Goal: Task Accomplishment & Management: Manage account settings

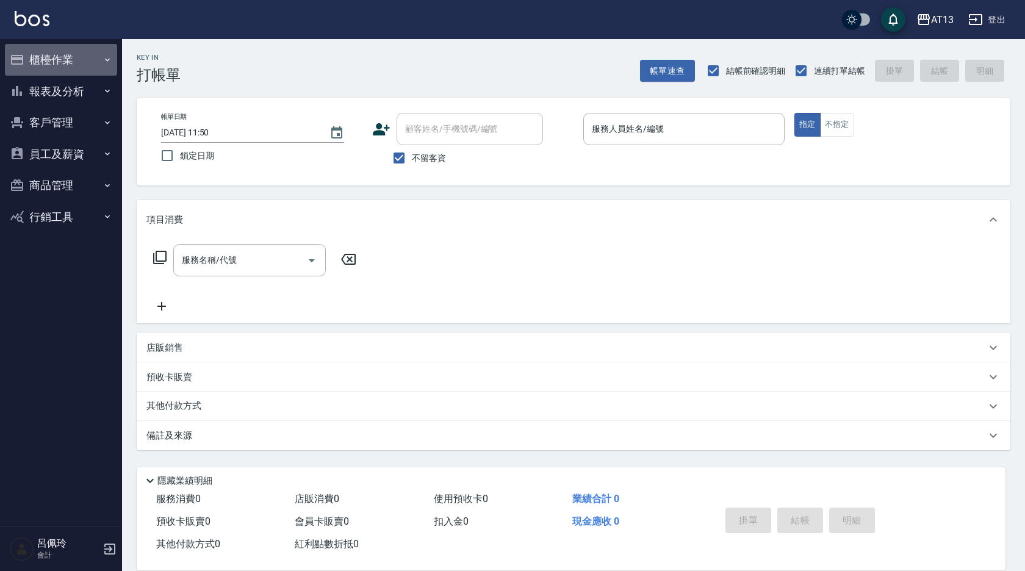
click at [40, 57] on button "櫃檯作業" at bounding box center [61, 60] width 112 height 32
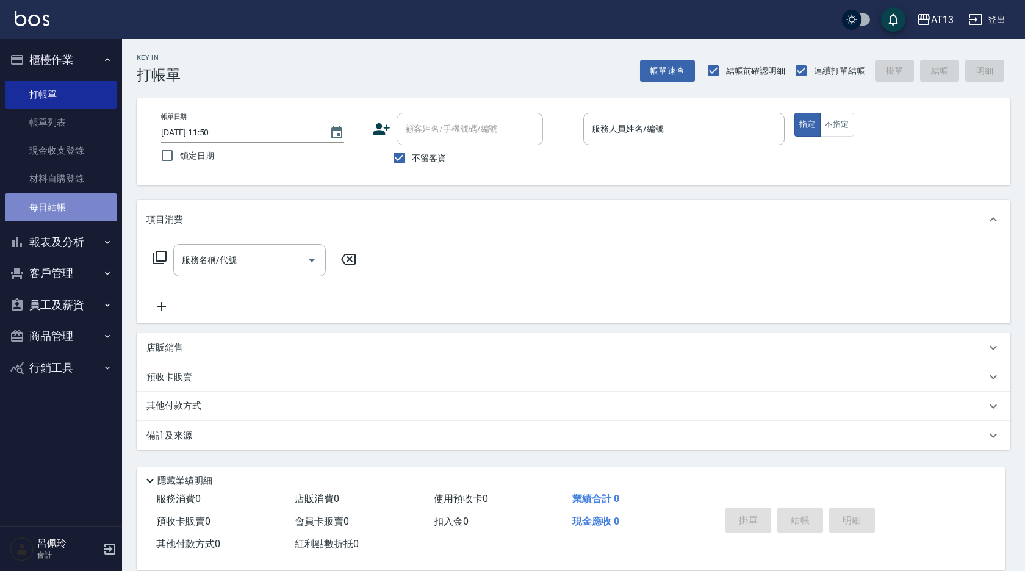
click at [62, 208] on link "每日結帳" at bounding box center [61, 207] width 112 height 28
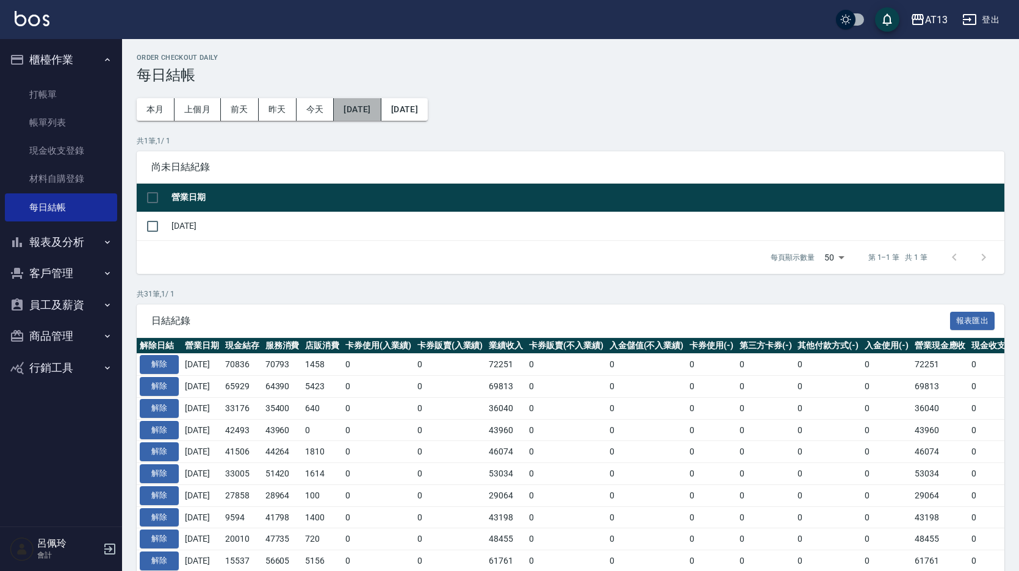
click at [367, 117] on button "[DATE]" at bounding box center [357, 109] width 47 height 23
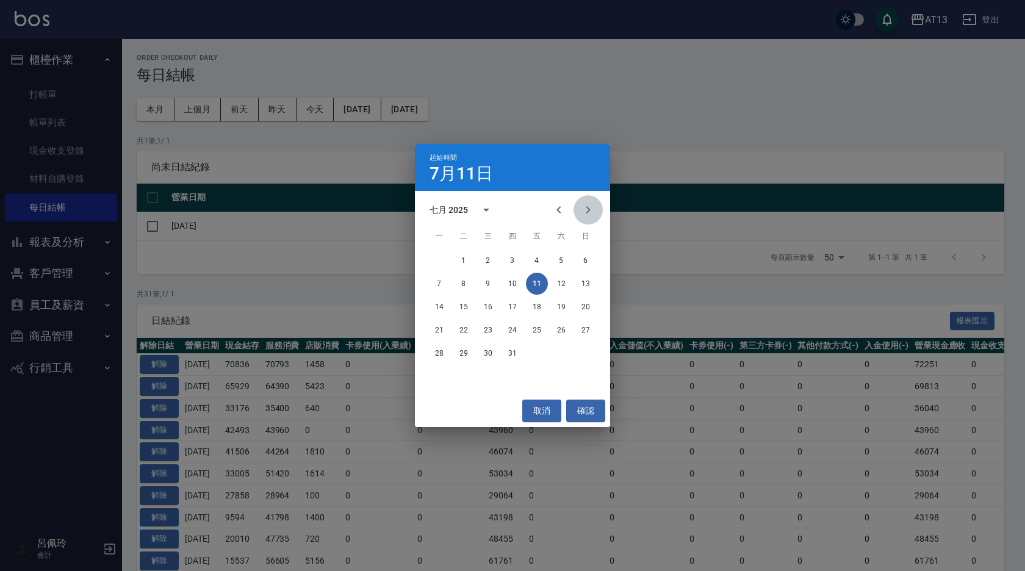
click at [584, 209] on icon "Next month" at bounding box center [588, 210] width 15 height 15
click at [436, 286] on button "4" at bounding box center [439, 284] width 22 height 22
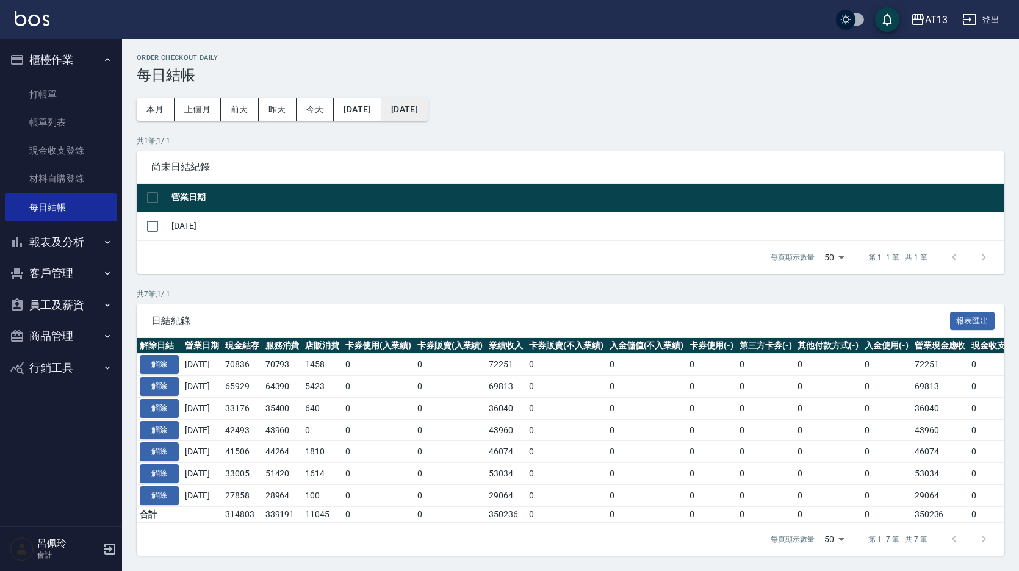
click at [428, 107] on button "[DATE]" at bounding box center [404, 109] width 46 height 23
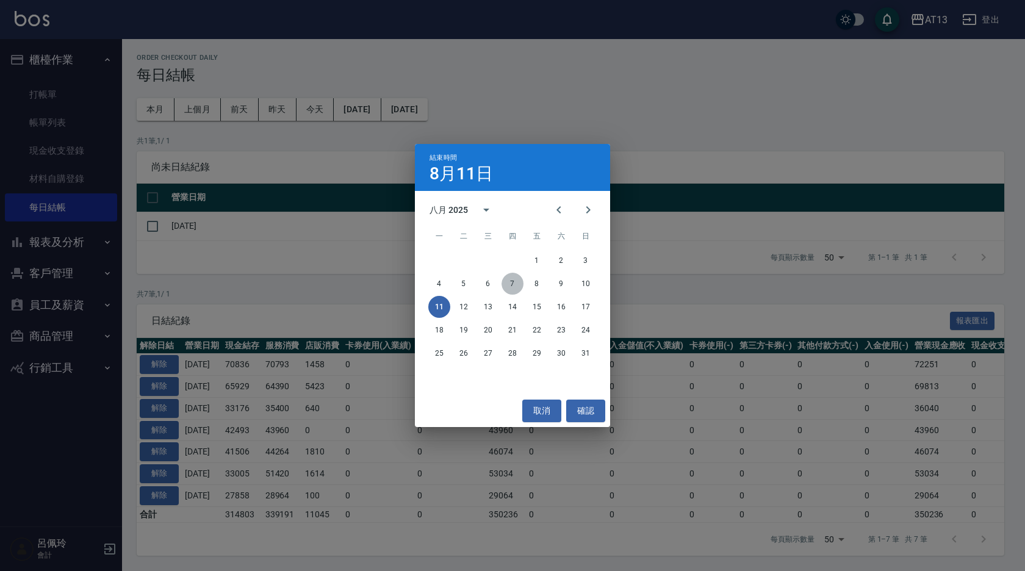
click at [517, 280] on button "7" at bounding box center [513, 284] width 22 height 22
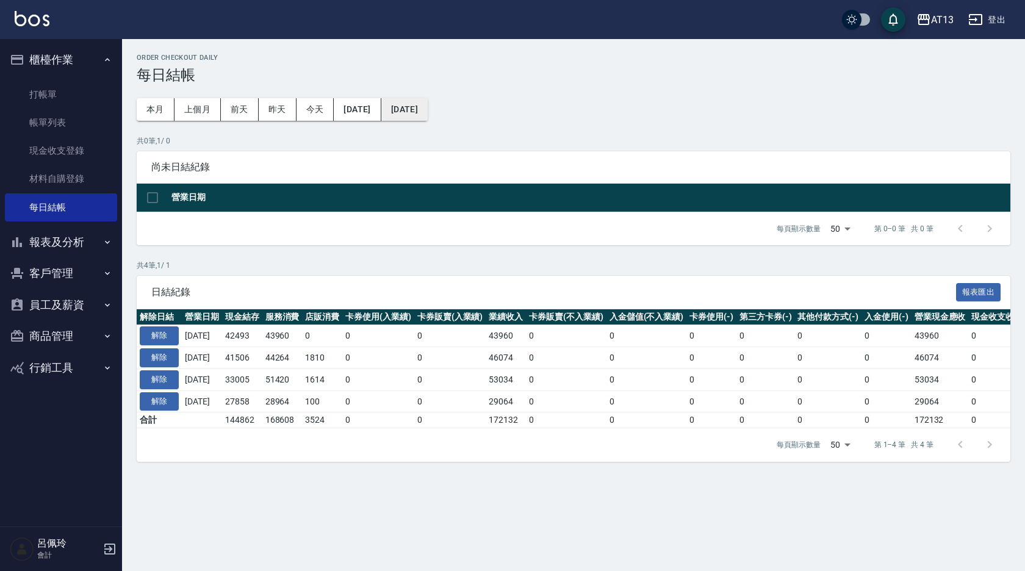
click at [428, 112] on button "[DATE]" at bounding box center [404, 109] width 46 height 23
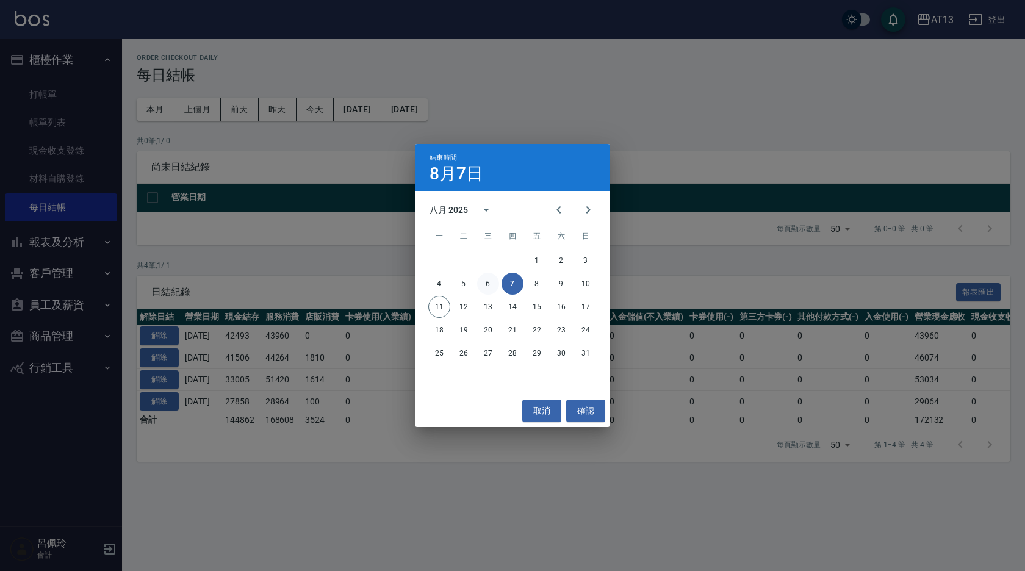
click at [491, 285] on button "6" at bounding box center [488, 284] width 22 height 22
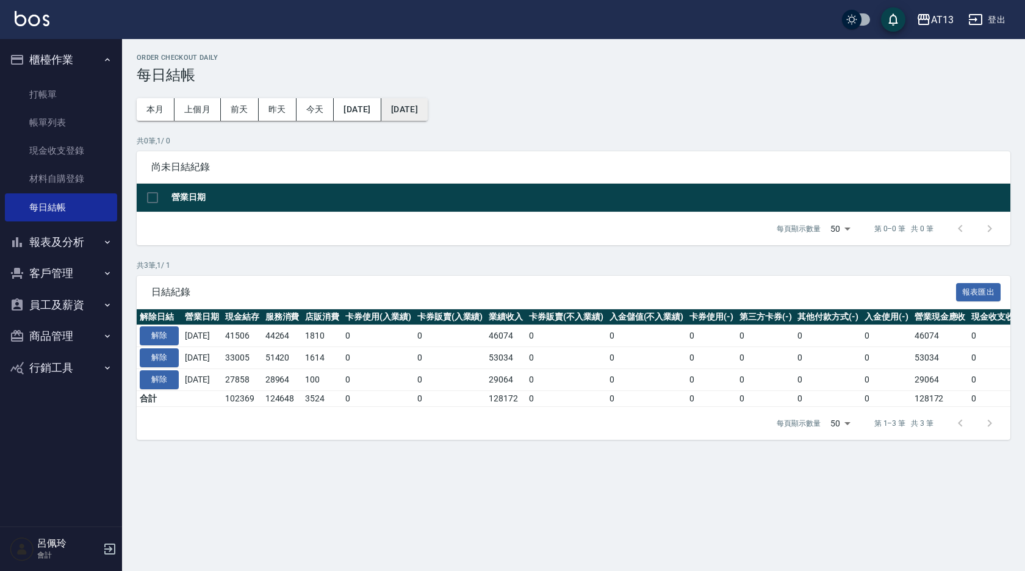
click at [428, 112] on button "[DATE]" at bounding box center [404, 109] width 46 height 23
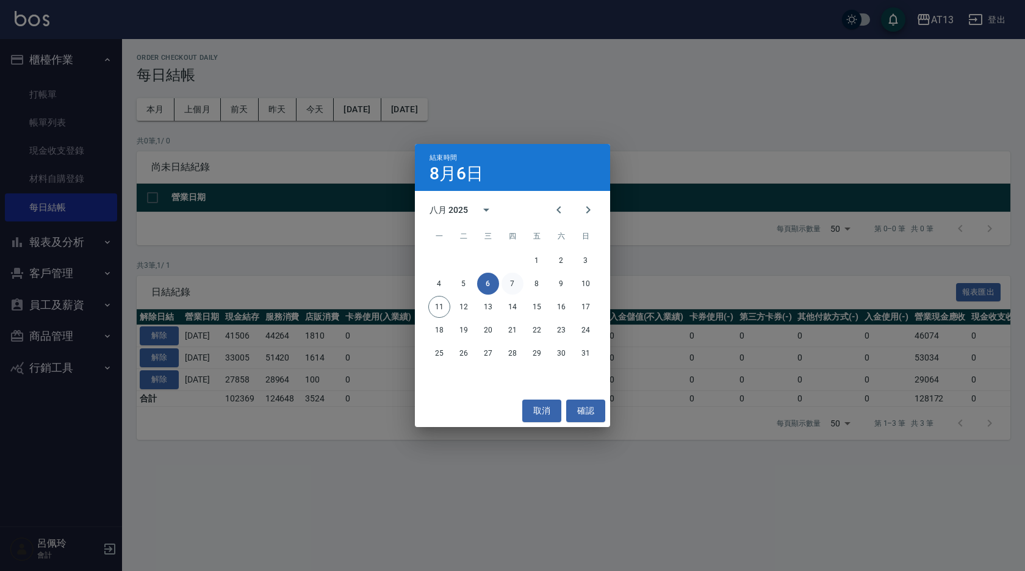
click at [514, 288] on button "7" at bounding box center [513, 284] width 22 height 22
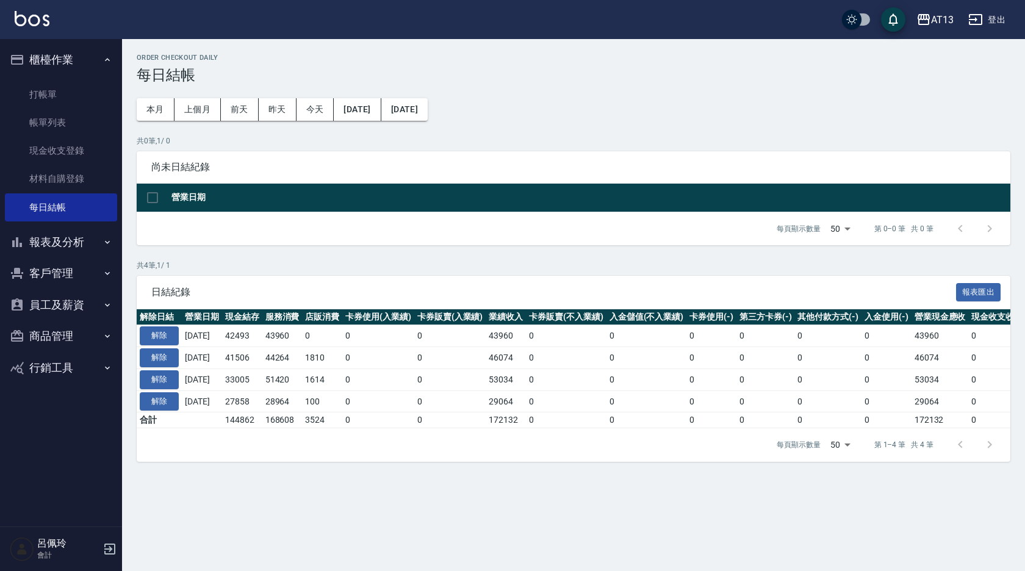
click at [0, 127] on nav "櫃檯作業 打帳單 帳單列表 現金收支登錄 材料自購登錄 每日結帳 報表及分析 報表目錄 店家區間累計表 店家日報表 互助日報表 互助月報表 互助點數明細 互助…" at bounding box center [61, 282] width 122 height 487
click at [40, 93] on link "打帳單" at bounding box center [61, 95] width 112 height 28
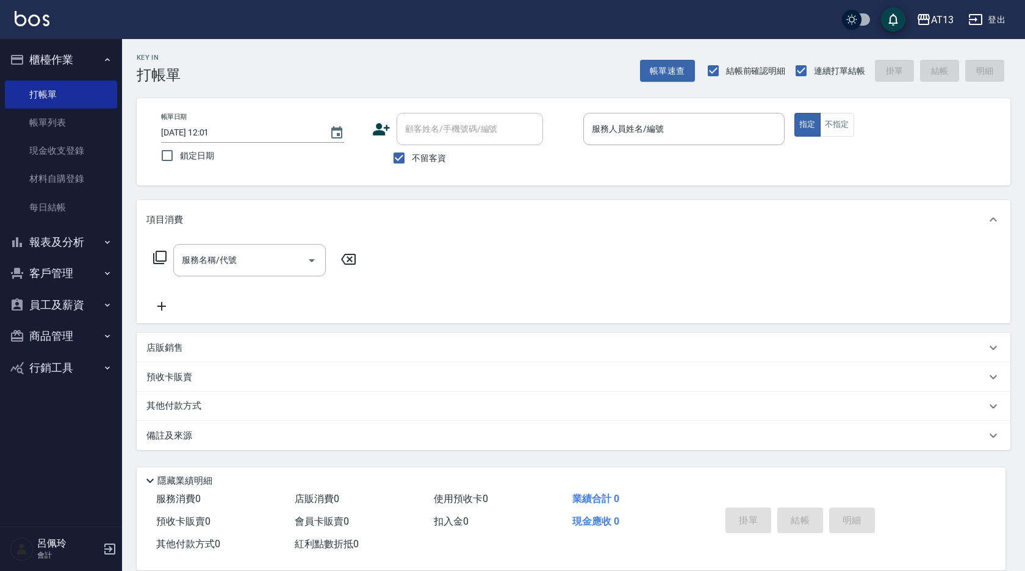
click at [1024, 278] on div "Key In 打帳單 帳單速查 結帳前確認明細 連續打單結帳 掛單 結帳 明細 帳單日期 [DATE] 12:01 鎖定日期 顧客姓名/手機號碼/編號 顧客姓…" at bounding box center [573, 303] width 903 height 528
click at [639, 558] on div "服務消費 0 店販消費 0 使用預收卡 0 業績合計 0 預收卡販賣 0 會員卡販賣 0 扣入金 0 現金應收 0 其他付款方式 0 紅利點數折抵 0 掛單 …" at bounding box center [571, 529] width 869 height 82
click at [46, 303] on button "員工及薪資" at bounding box center [61, 305] width 112 height 32
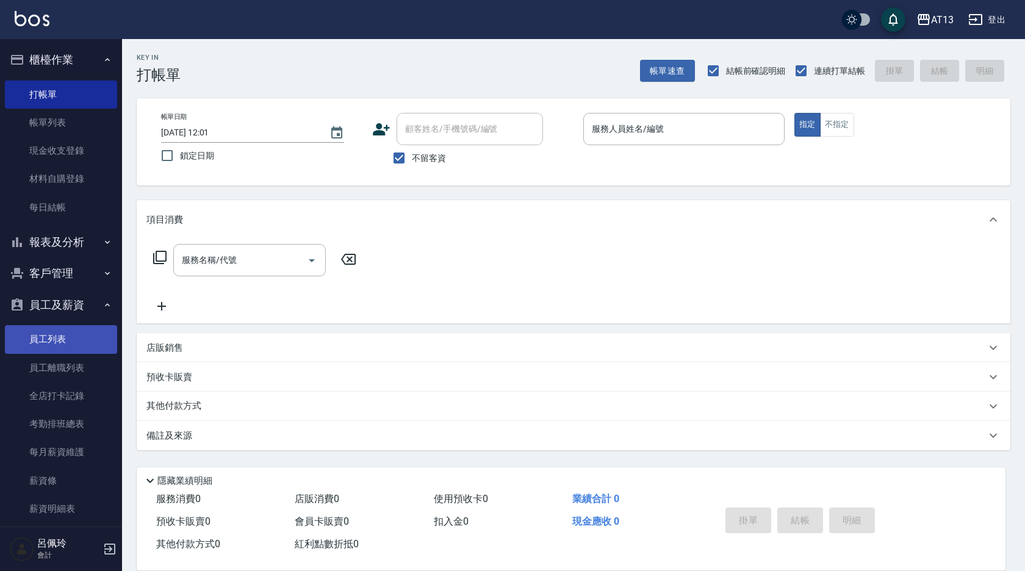
click at [49, 335] on link "員工列表" at bounding box center [61, 339] width 112 height 28
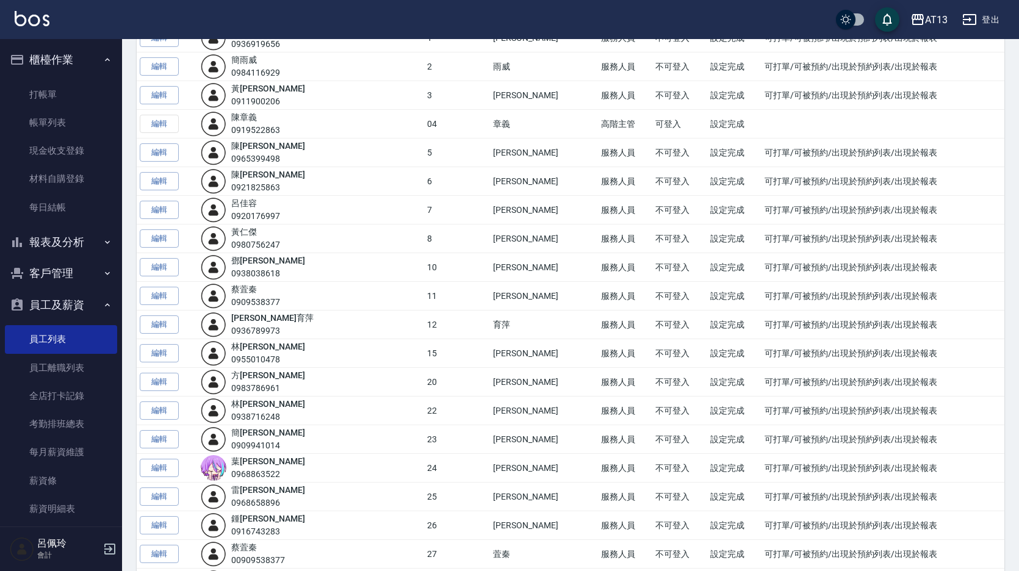
scroll to position [183, 0]
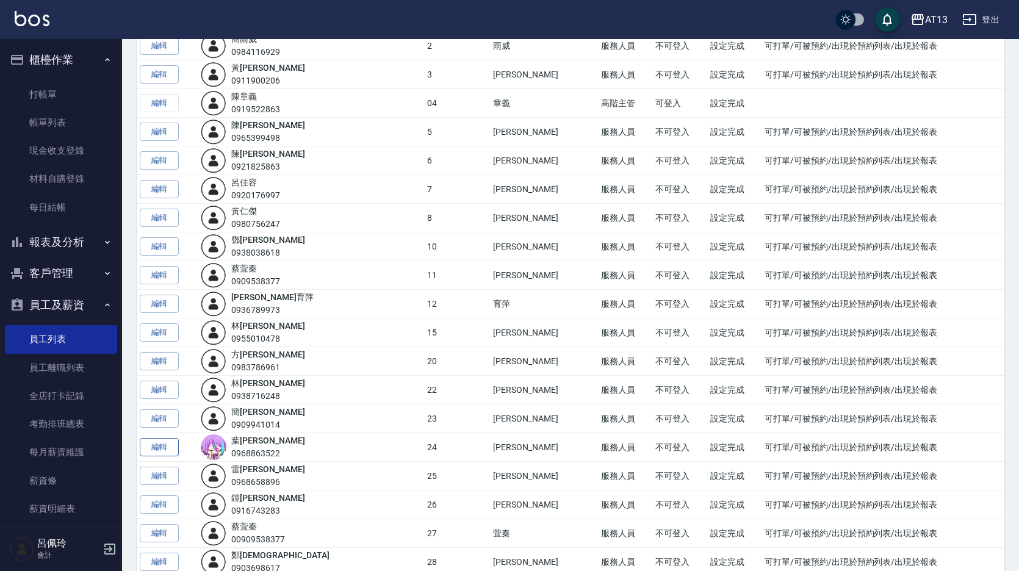
click at [164, 441] on link "編輯" at bounding box center [159, 447] width 39 height 19
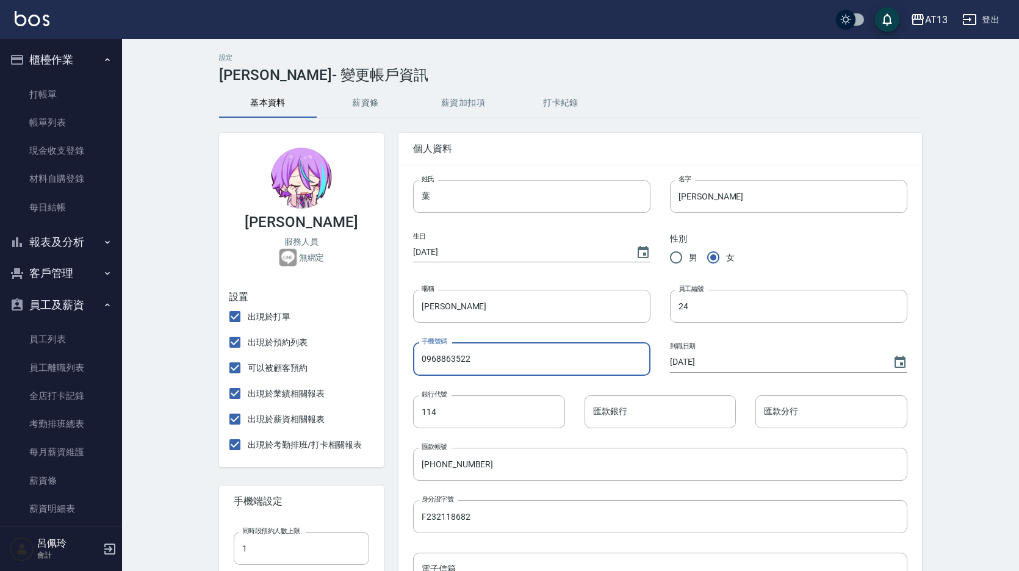
drag, startPoint x: 419, startPoint y: 362, endPoint x: 491, endPoint y: 358, distance: 71.6
click at [491, 358] on input "0968863522" at bounding box center [531, 358] width 237 height 33
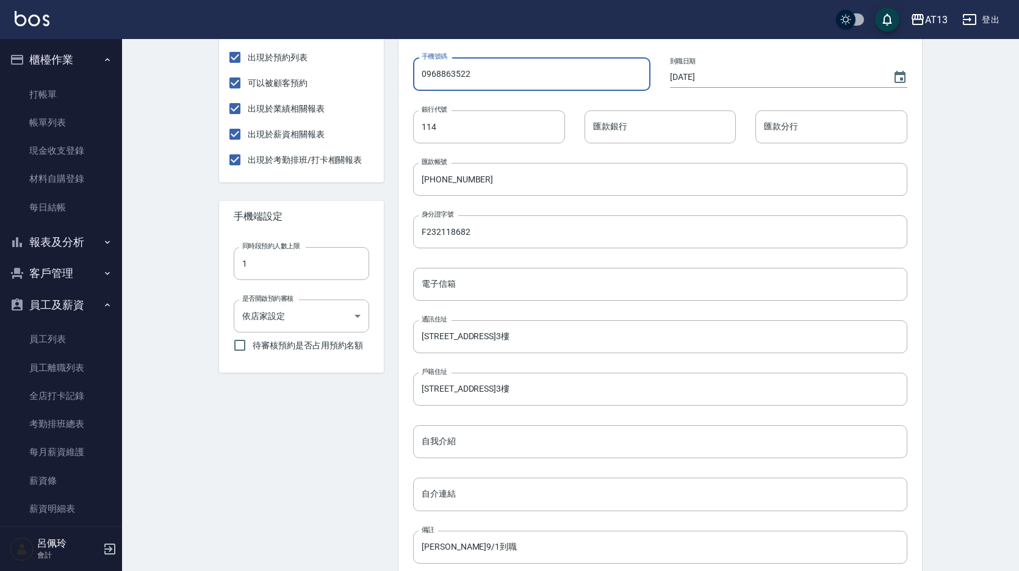
scroll to position [402, 0]
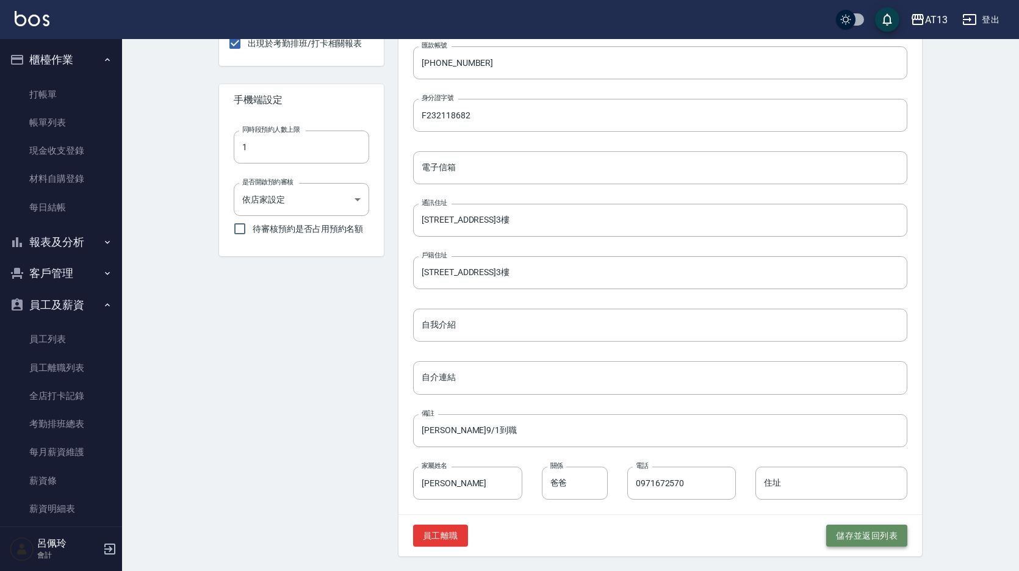
click at [840, 530] on button "儲存並返回列表" at bounding box center [866, 536] width 81 height 23
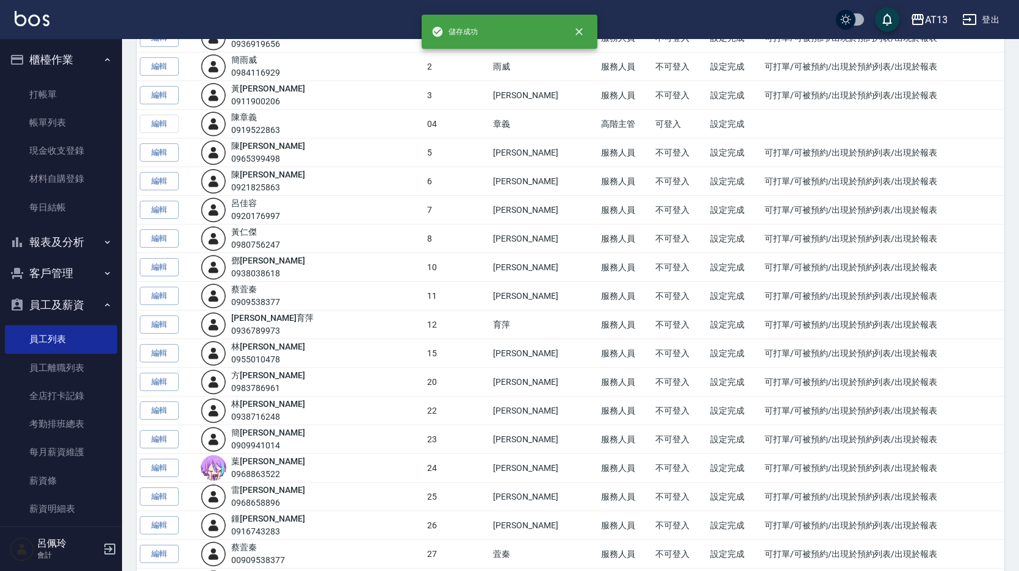
scroll to position [183, 0]
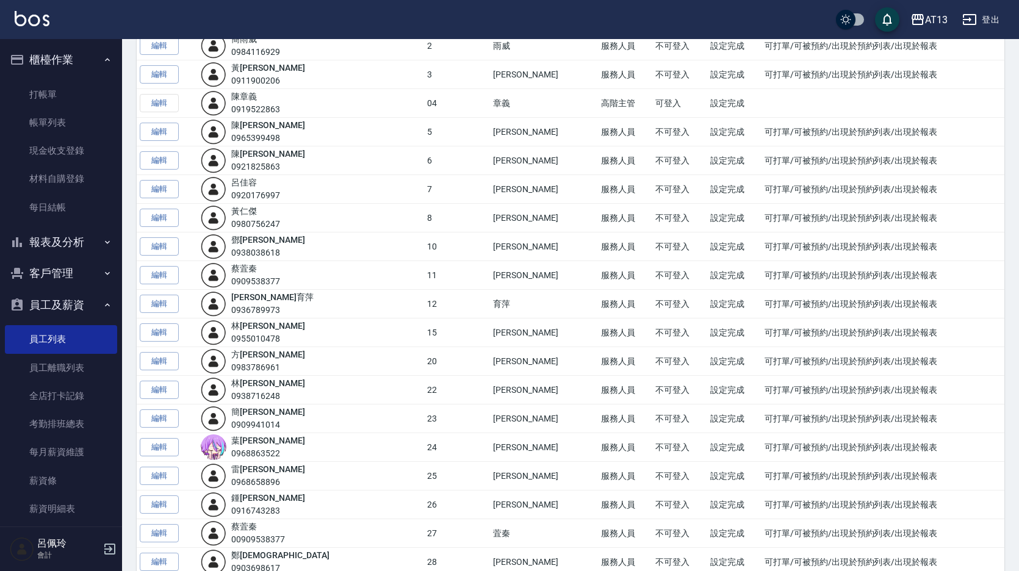
click at [170, 505] on link "編輯" at bounding box center [159, 504] width 39 height 19
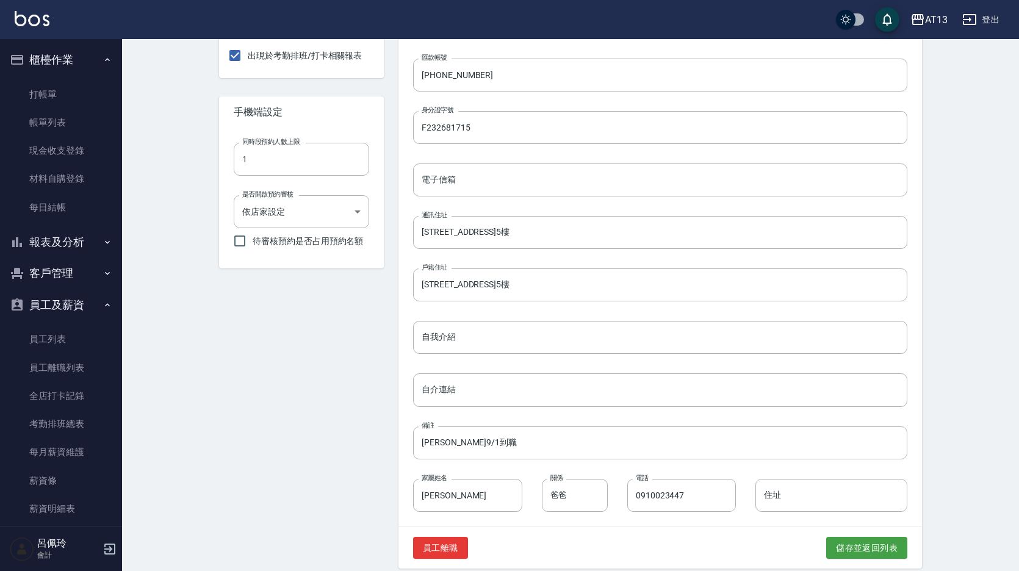
scroll to position [402, 0]
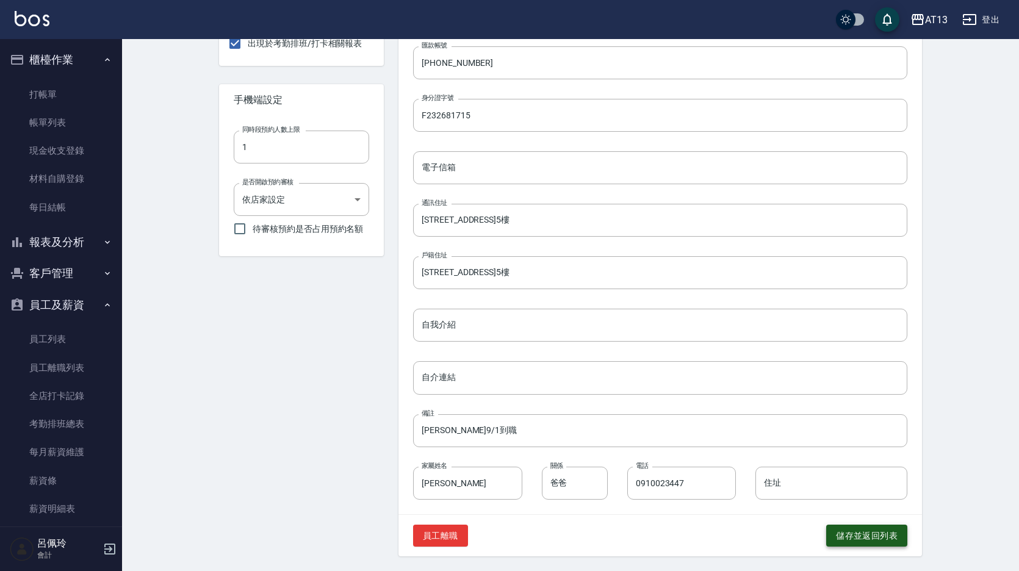
click at [841, 538] on button "儲存並返回列表" at bounding box center [866, 536] width 81 height 23
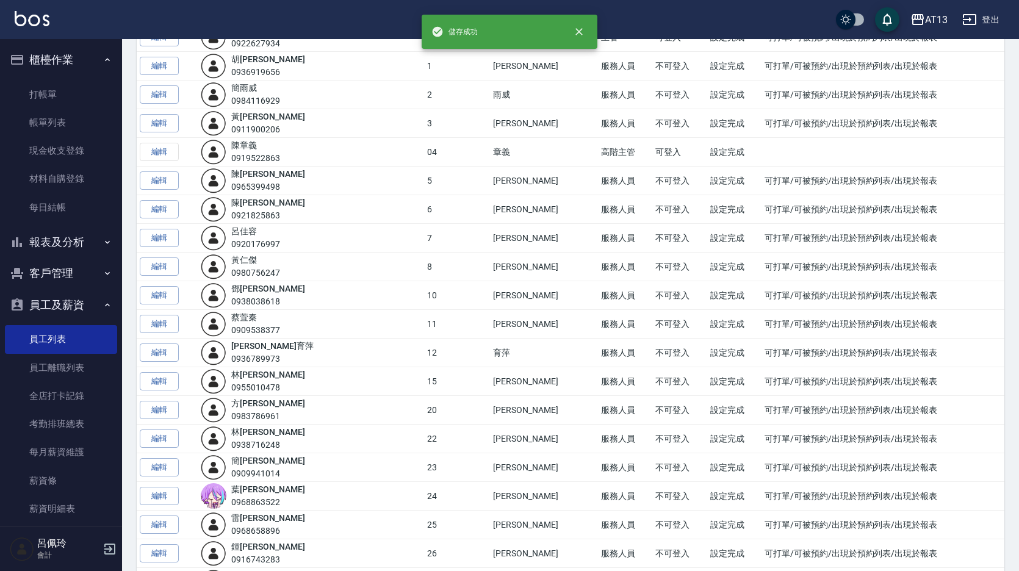
scroll to position [305, 0]
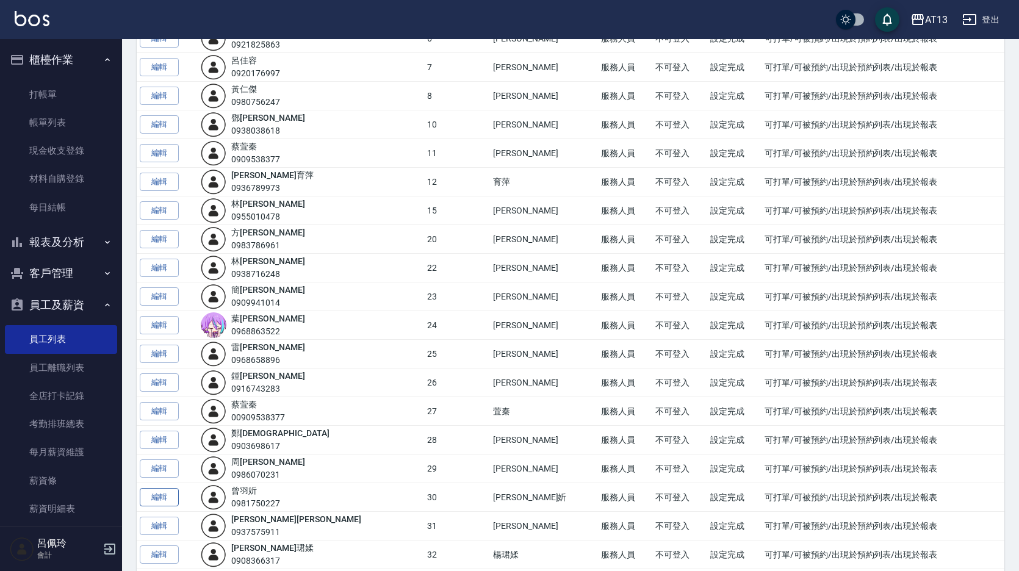
click at [164, 500] on link "編輯" at bounding box center [159, 497] width 39 height 19
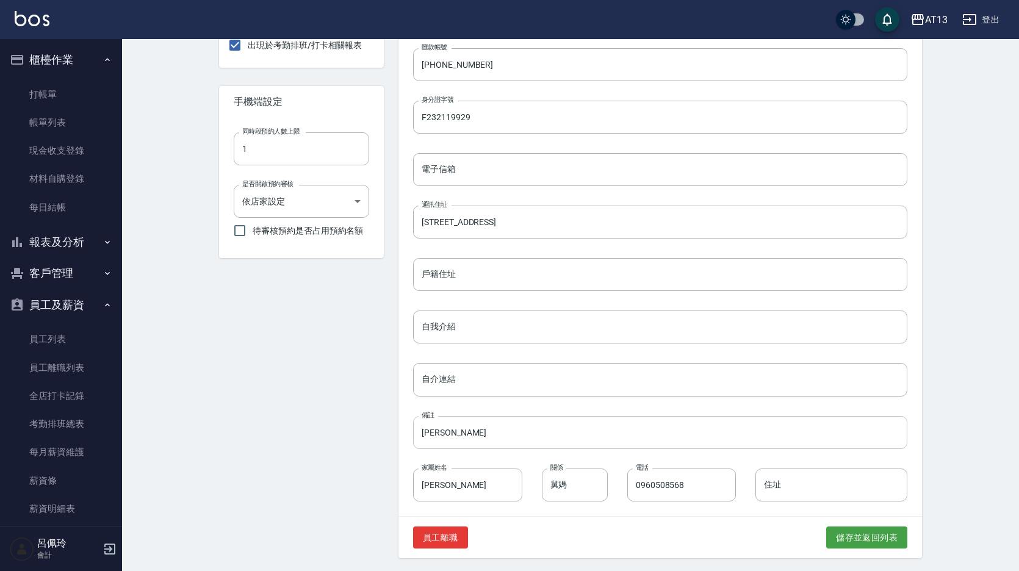
scroll to position [402, 0]
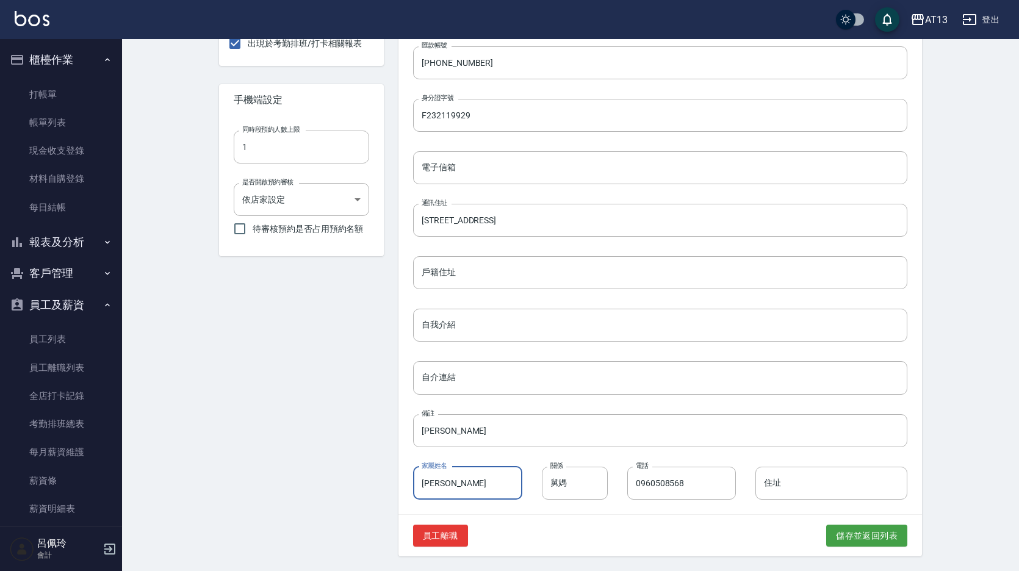
drag, startPoint x: 445, startPoint y: 479, endPoint x: 423, endPoint y: 486, distance: 23.6
click at [423, 486] on input "[PERSON_NAME]" at bounding box center [467, 483] width 109 height 33
click at [847, 529] on button "儲存並返回列表" at bounding box center [866, 536] width 81 height 23
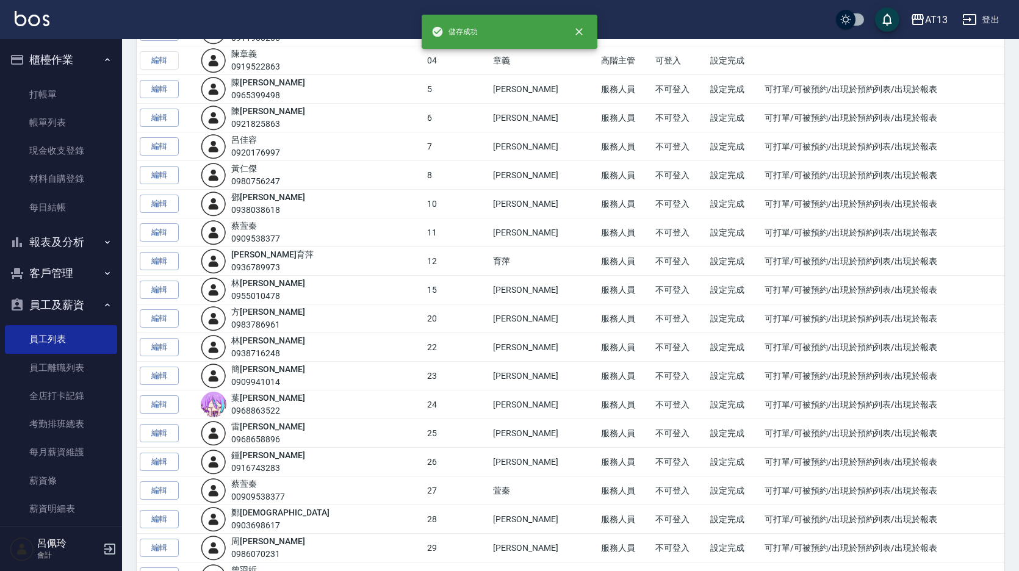
scroll to position [244, 0]
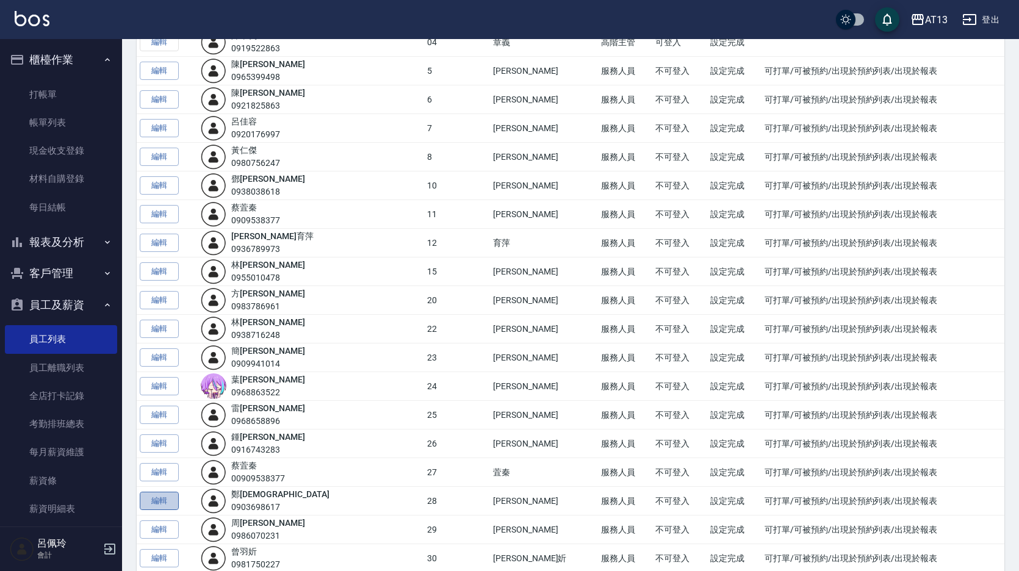
click at [159, 498] on link "編輯" at bounding box center [159, 501] width 39 height 19
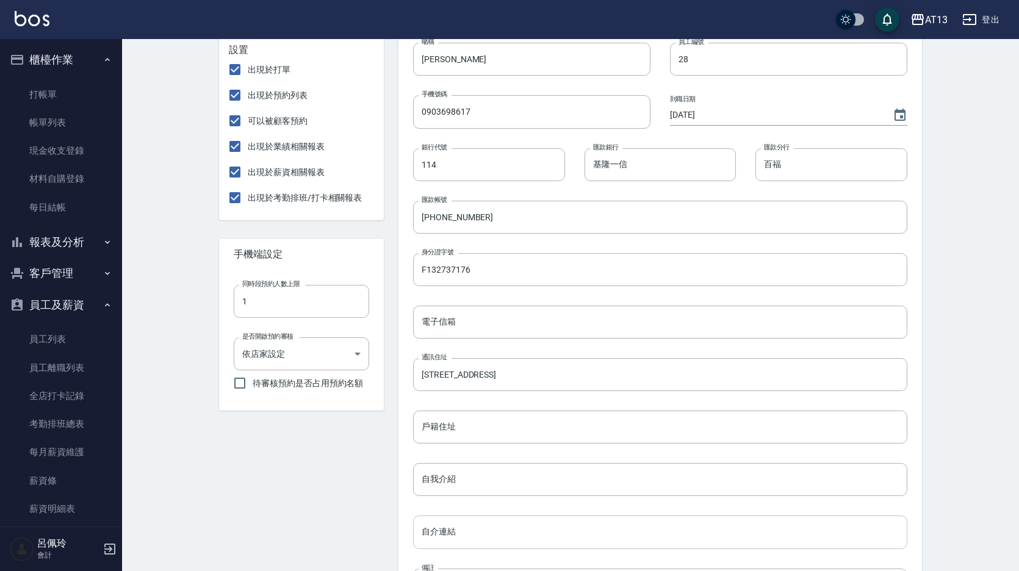
scroll to position [402, 0]
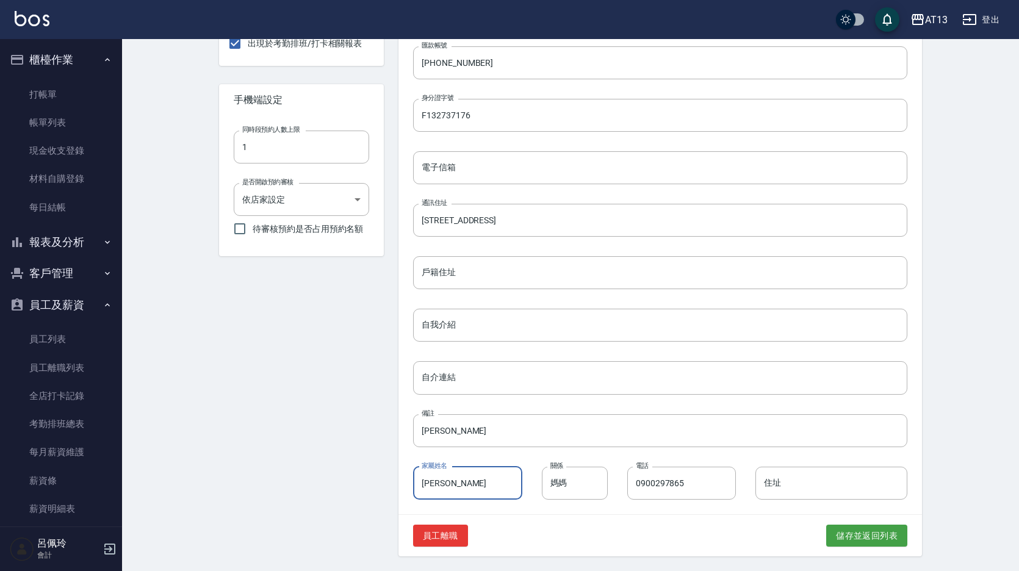
drag, startPoint x: 452, startPoint y: 487, endPoint x: 417, endPoint y: 489, distance: 35.4
click at [417, 489] on input "[PERSON_NAME]" at bounding box center [467, 483] width 109 height 33
click at [844, 528] on button "儲存並返回列表" at bounding box center [866, 536] width 81 height 23
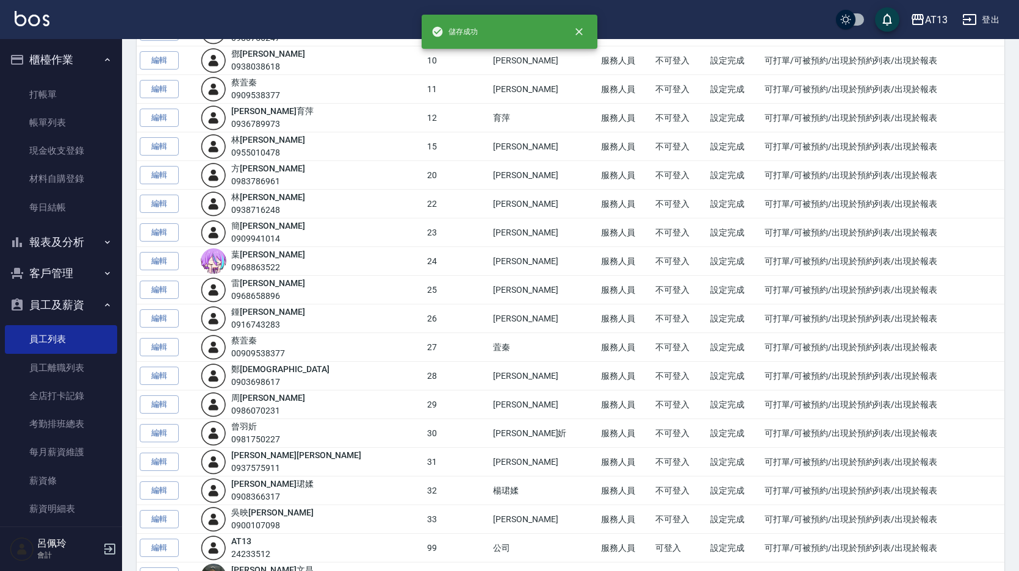
scroll to position [427, 0]
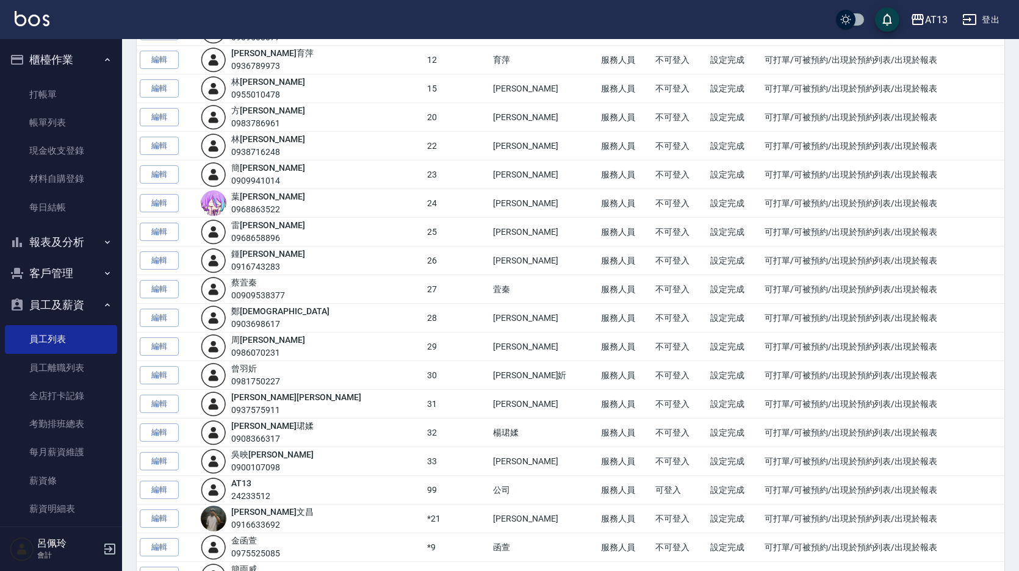
drag, startPoint x: 156, startPoint y: 459, endPoint x: 220, endPoint y: 466, distance: 64.4
click at [156, 459] on link "編輯" at bounding box center [159, 461] width 39 height 19
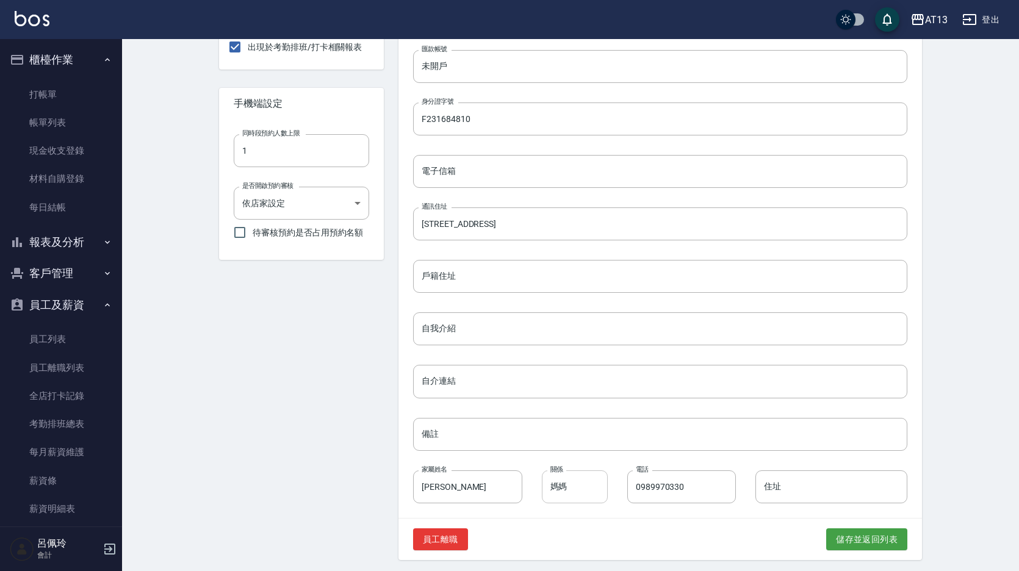
scroll to position [402, 0]
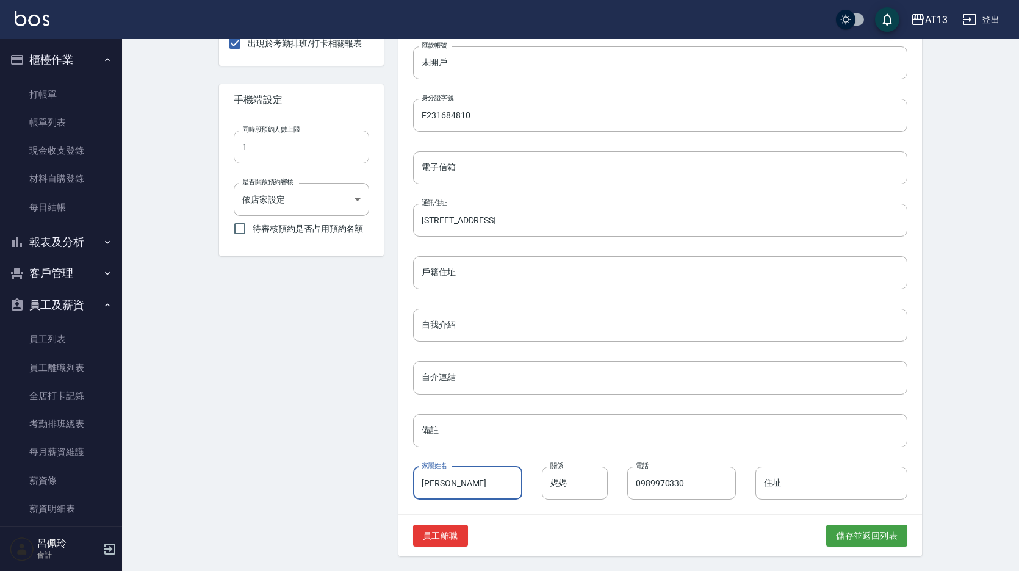
drag, startPoint x: 444, startPoint y: 481, endPoint x: 414, endPoint y: 484, distance: 29.4
click at [414, 484] on input "[PERSON_NAME]" at bounding box center [467, 483] width 109 height 33
click at [848, 534] on button "儲存並返回列表" at bounding box center [866, 536] width 81 height 23
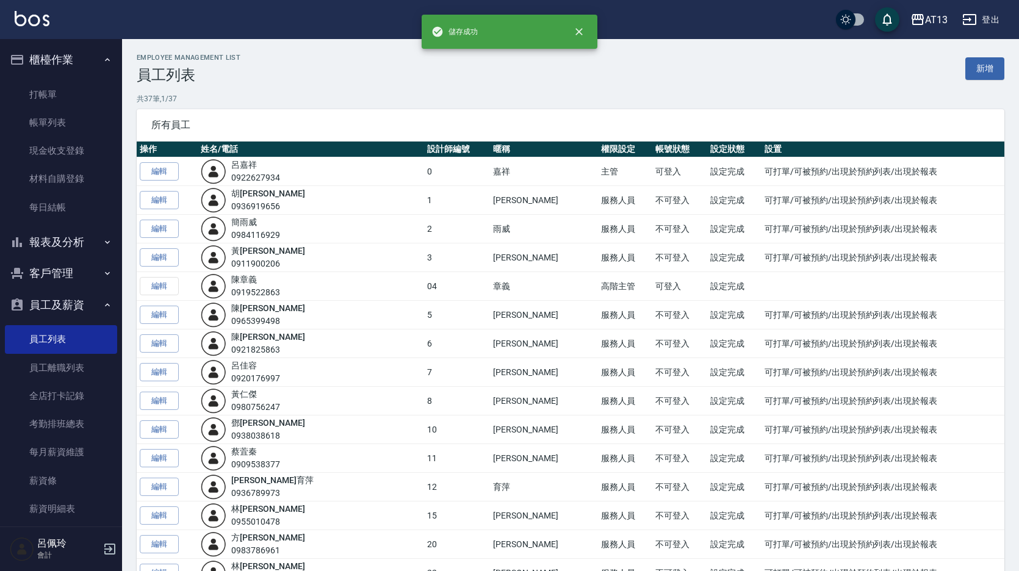
drag, startPoint x: 157, startPoint y: 229, endPoint x: 227, endPoint y: 234, distance: 69.8
click at [157, 229] on link "編輯" at bounding box center [159, 229] width 39 height 19
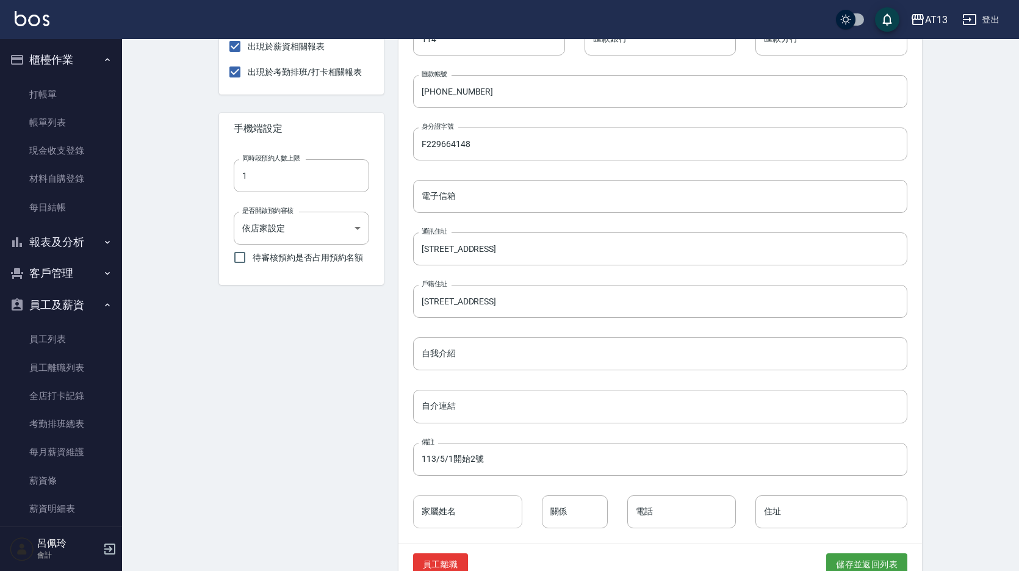
scroll to position [402, 0]
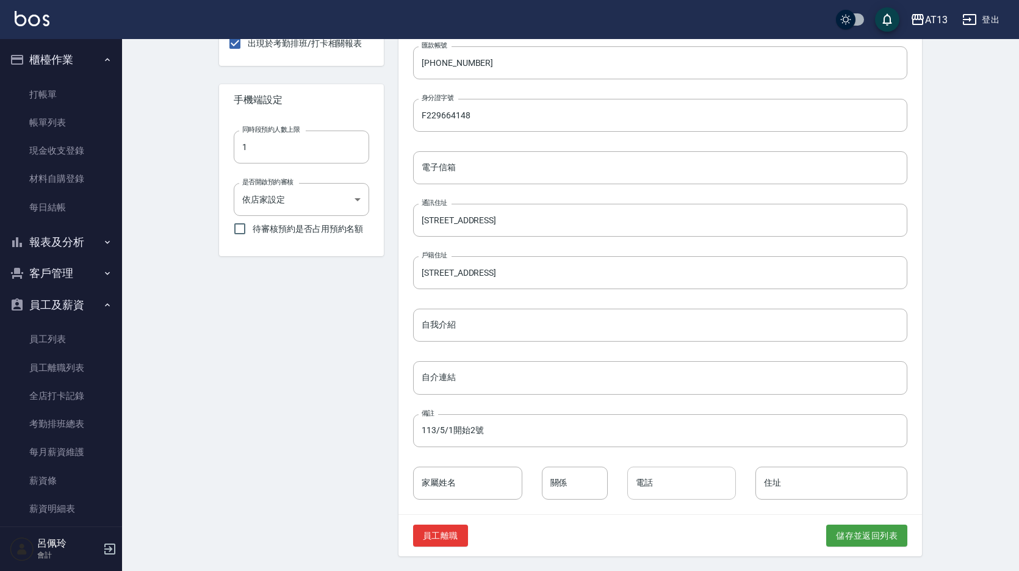
click at [666, 486] on input "電話" at bounding box center [681, 483] width 109 height 33
paste input "0938-905302"
type input "0938-905302"
click at [448, 483] on input "家屬姓名" at bounding box center [467, 483] width 109 height 33
click at [482, 484] on input "簡[PERSON_NAME]" at bounding box center [467, 483] width 109 height 33
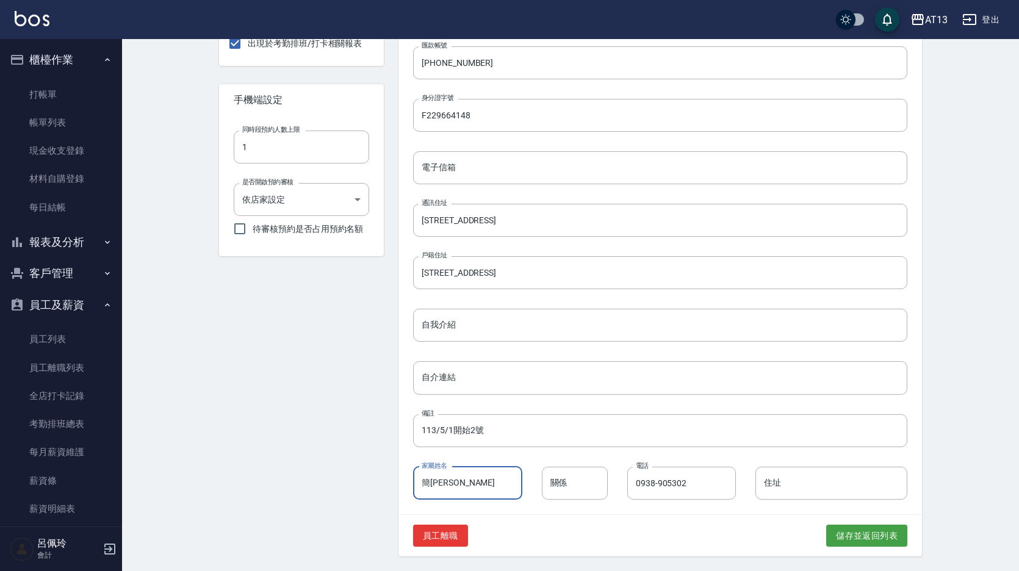
type input "簡[PERSON_NAME]"
click at [858, 536] on button "儲存並返回列表" at bounding box center [866, 536] width 81 height 23
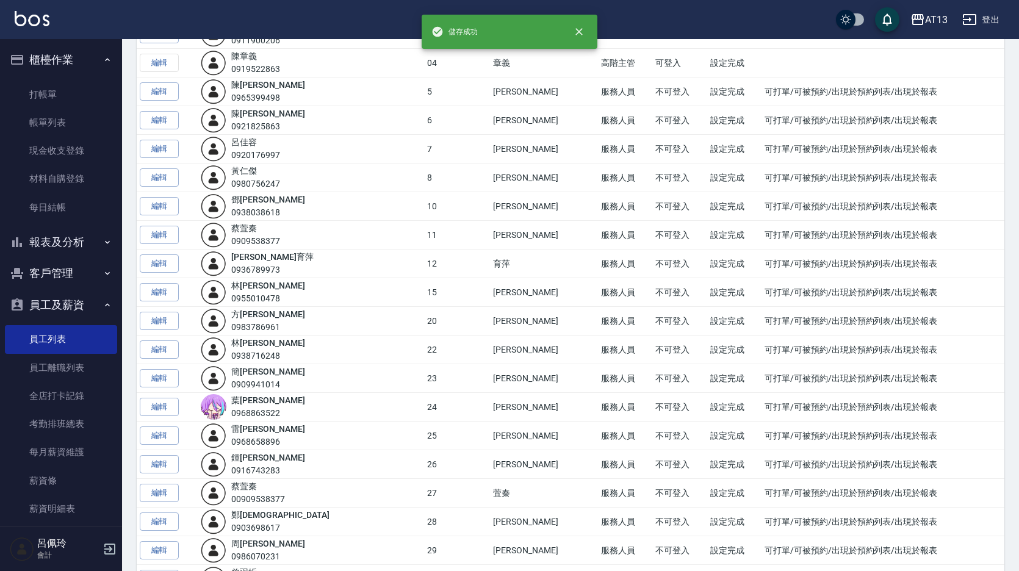
scroll to position [244, 0]
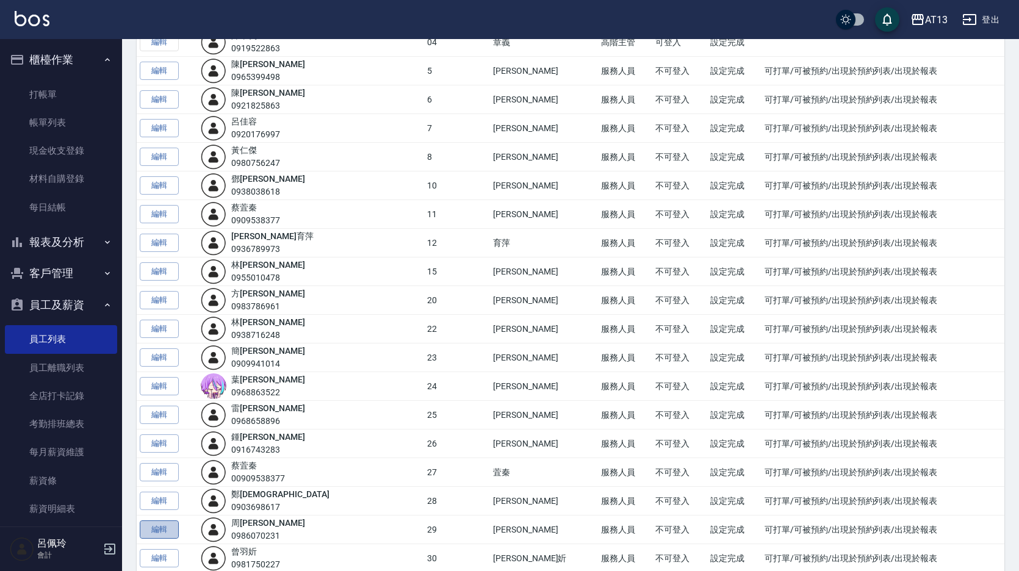
click at [168, 531] on link "編輯" at bounding box center [159, 529] width 39 height 19
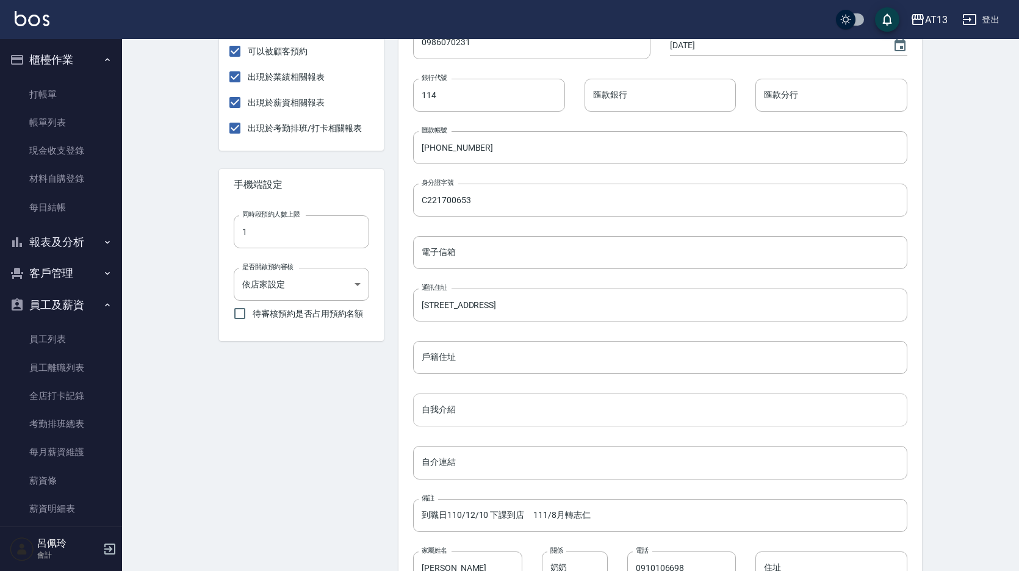
scroll to position [402, 0]
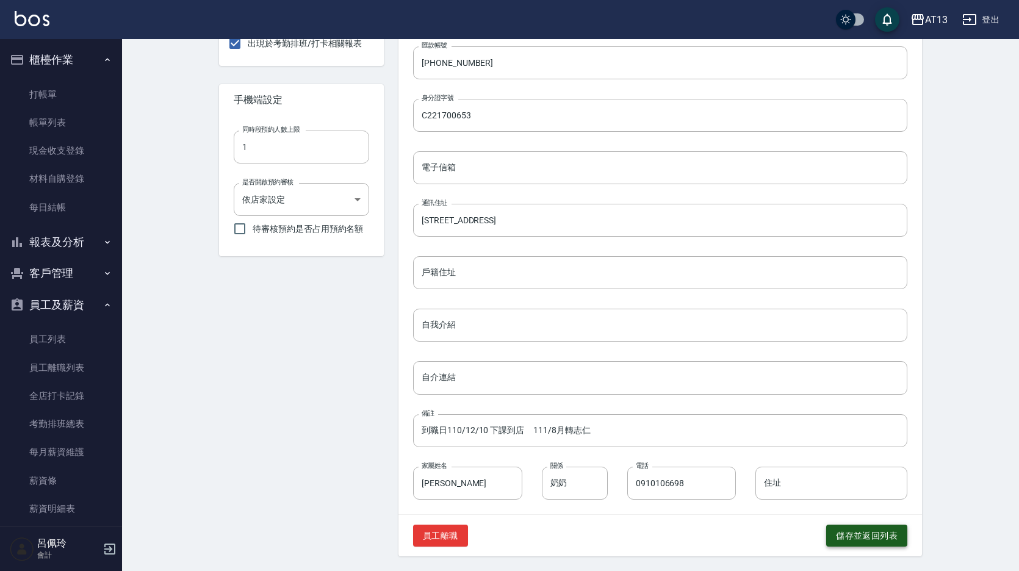
click at [849, 536] on button "儲存並返回列表" at bounding box center [866, 536] width 81 height 23
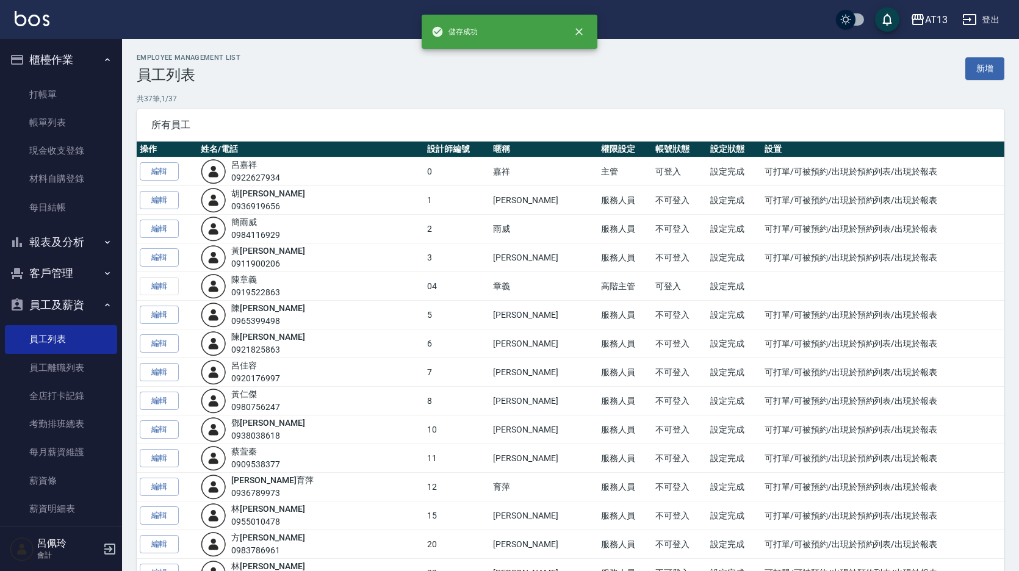
click at [162, 312] on link "編輯" at bounding box center [159, 315] width 39 height 19
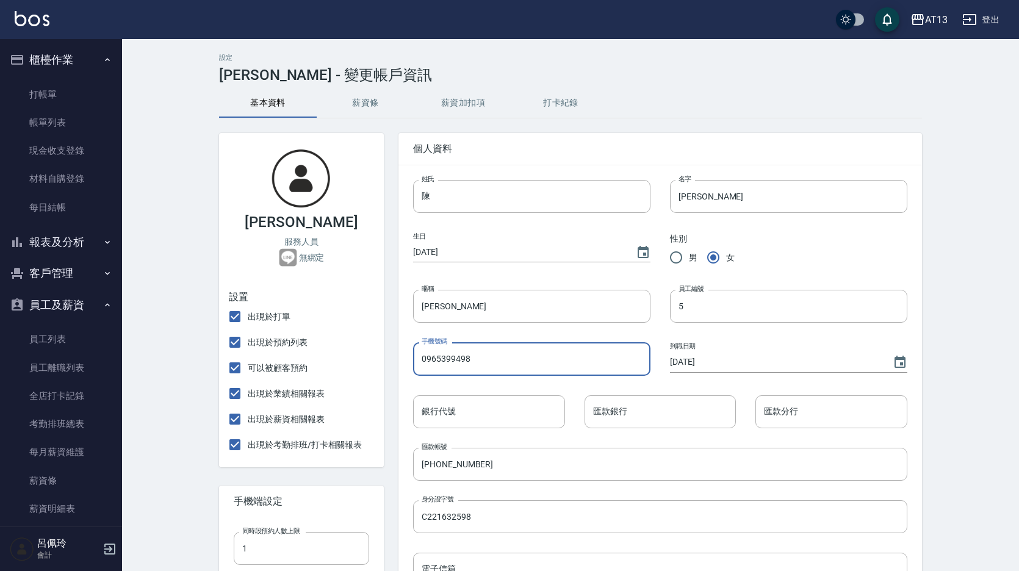
drag, startPoint x: 449, startPoint y: 362, endPoint x: 419, endPoint y: 362, distance: 29.9
click at [419, 362] on input "0965399498" at bounding box center [531, 358] width 237 height 33
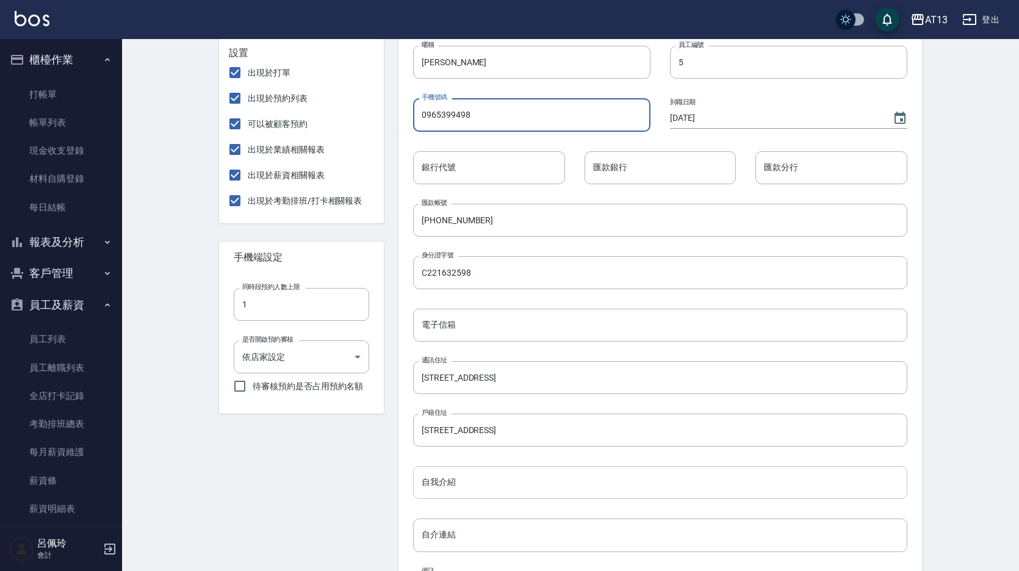
scroll to position [402, 0]
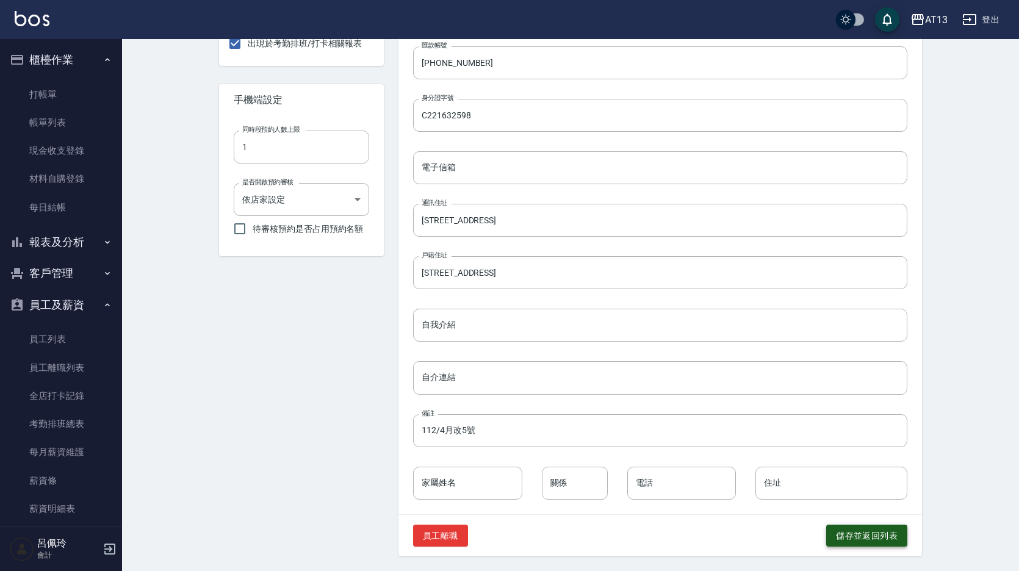
click at [858, 536] on button "儲存並返回列表" at bounding box center [866, 536] width 81 height 23
